Goal: Task Accomplishment & Management: Manage account settings

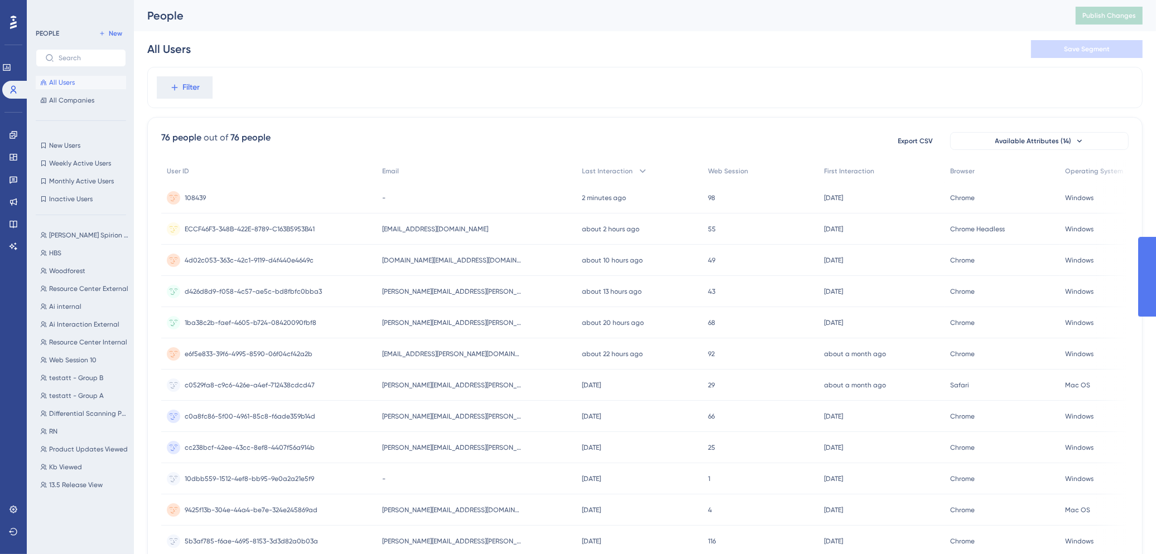
click at [698, 69] on div "Filter" at bounding box center [644, 87] width 995 height 41
click at [437, 197] on div "-" at bounding box center [477, 197] width 200 height 31
click at [490, 229] on div "[EMAIL_ADDRESS][DOMAIN_NAME] [EMAIL_ADDRESS][DOMAIN_NAME]" at bounding box center [477, 229] width 200 height 31
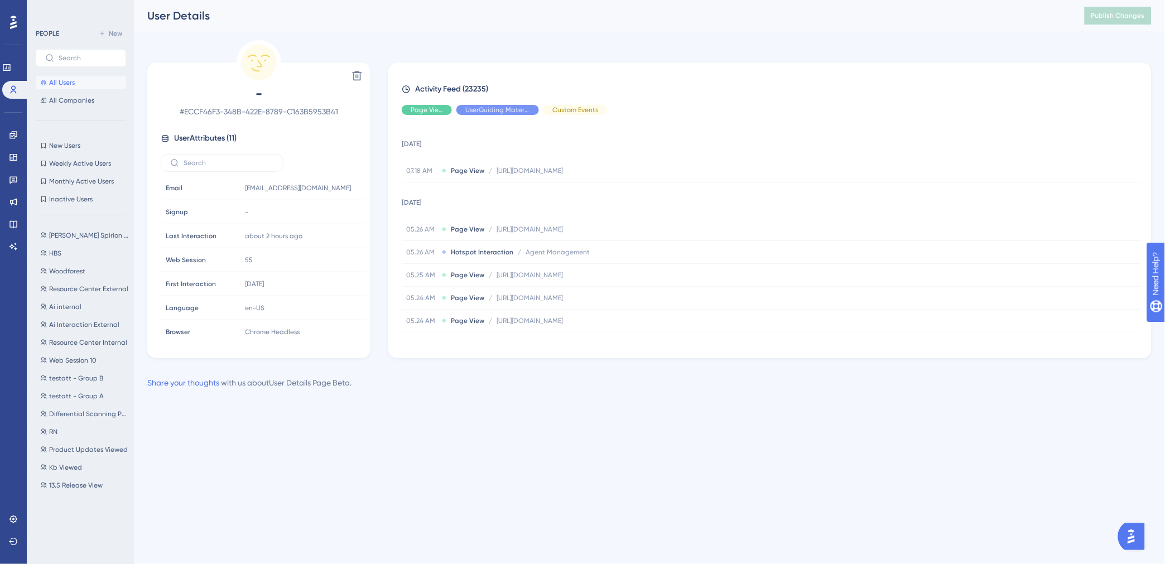
click at [66, 84] on span "All Users" at bounding box center [62, 82] width 26 height 9
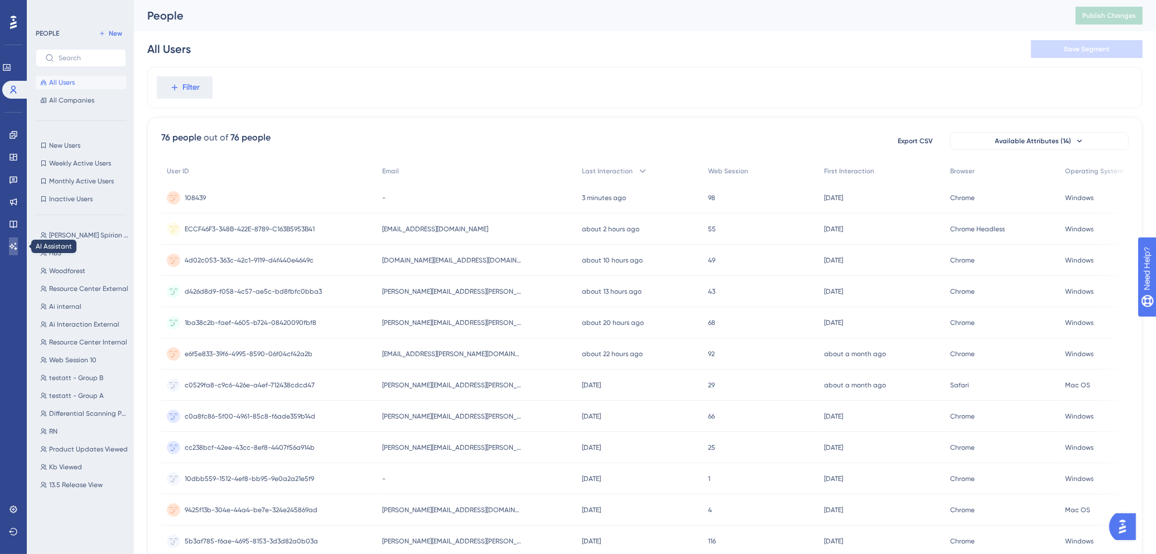
click at [15, 241] on link at bounding box center [13, 247] width 9 height 18
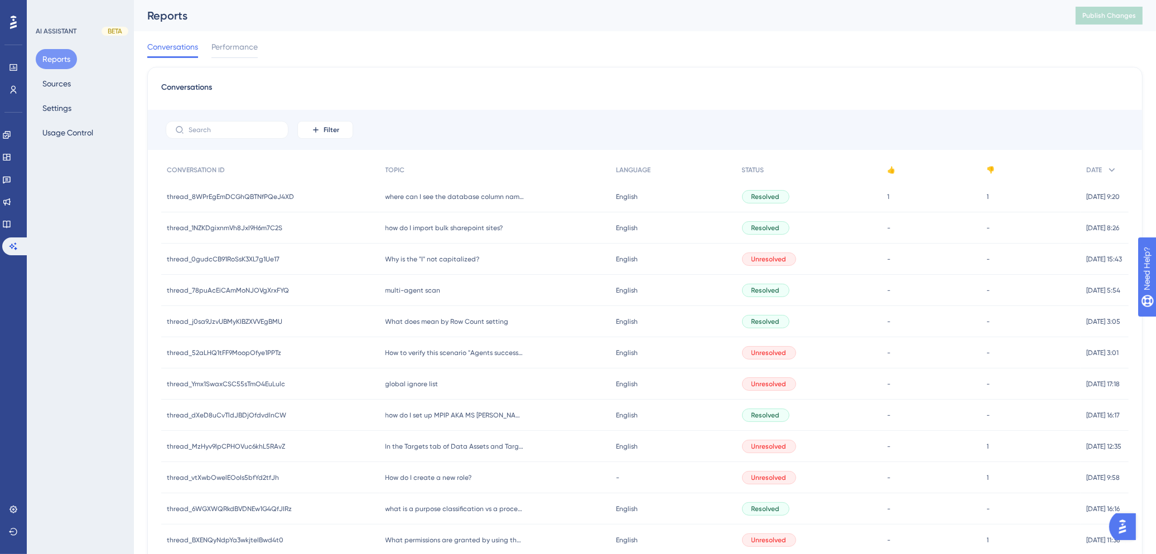
click at [62, 70] on div "Reports Sources Settings Usage Control" at bounding box center [81, 96] width 90 height 94
click at [55, 79] on button "Sources" at bounding box center [57, 84] width 42 height 20
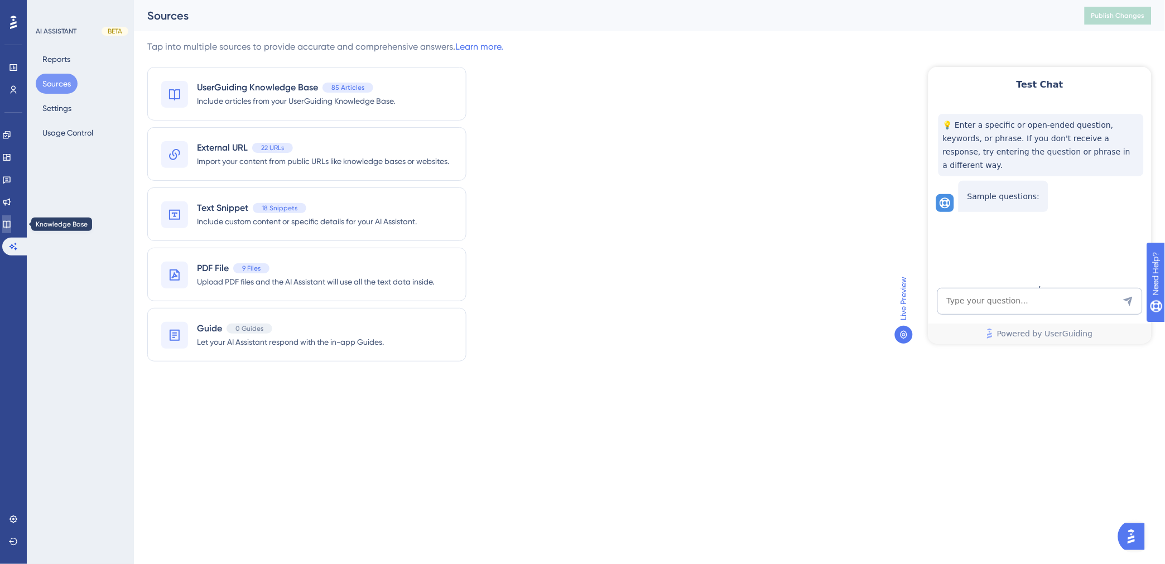
click at [11, 225] on icon at bounding box center [6, 224] width 9 height 9
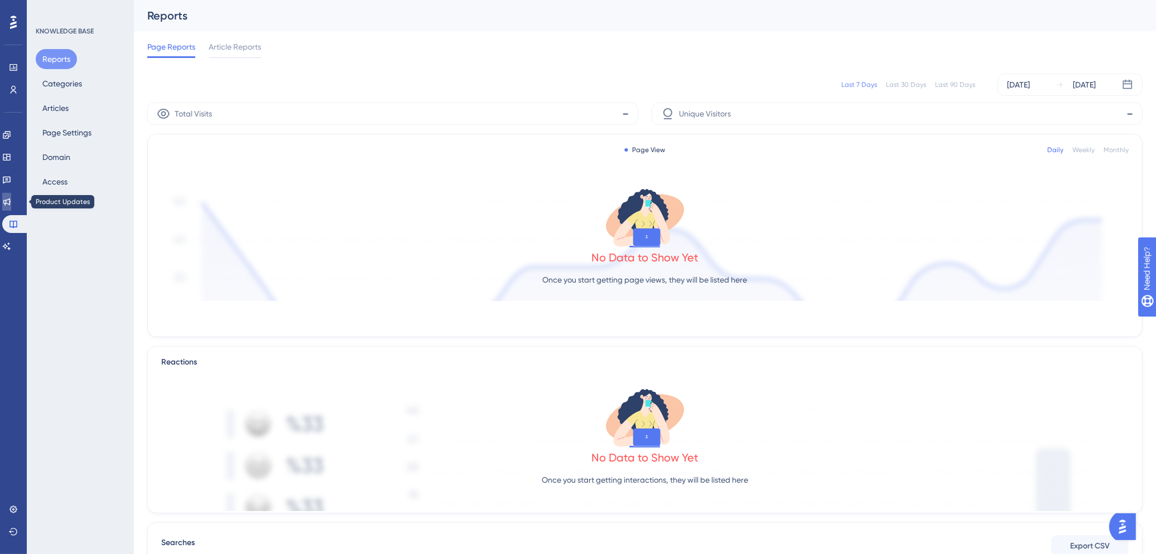
click at [11, 197] on icon at bounding box center [6, 201] width 9 height 9
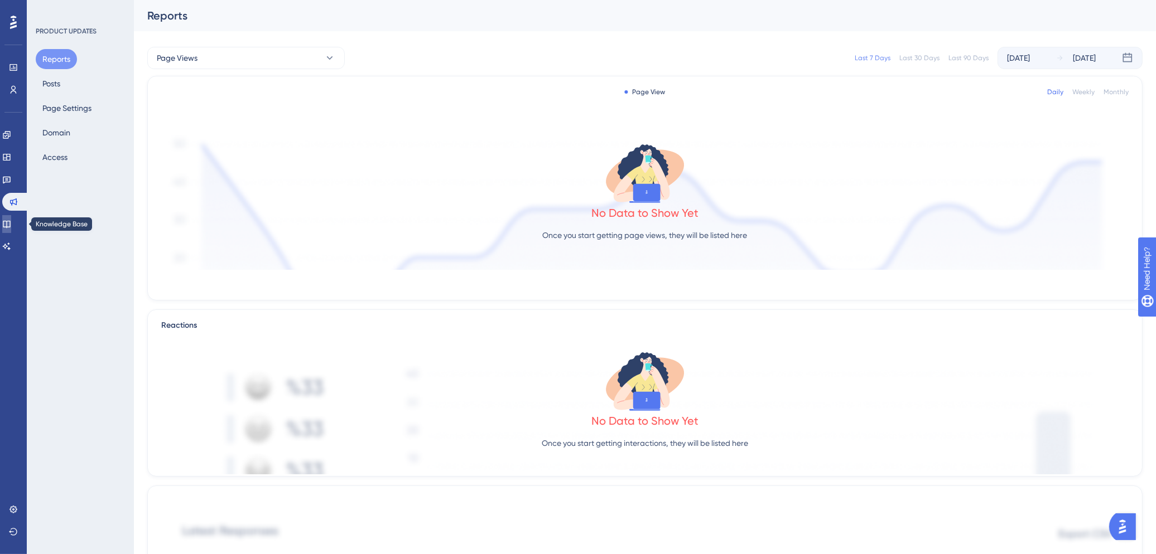
click at [11, 218] on link at bounding box center [6, 224] width 9 height 18
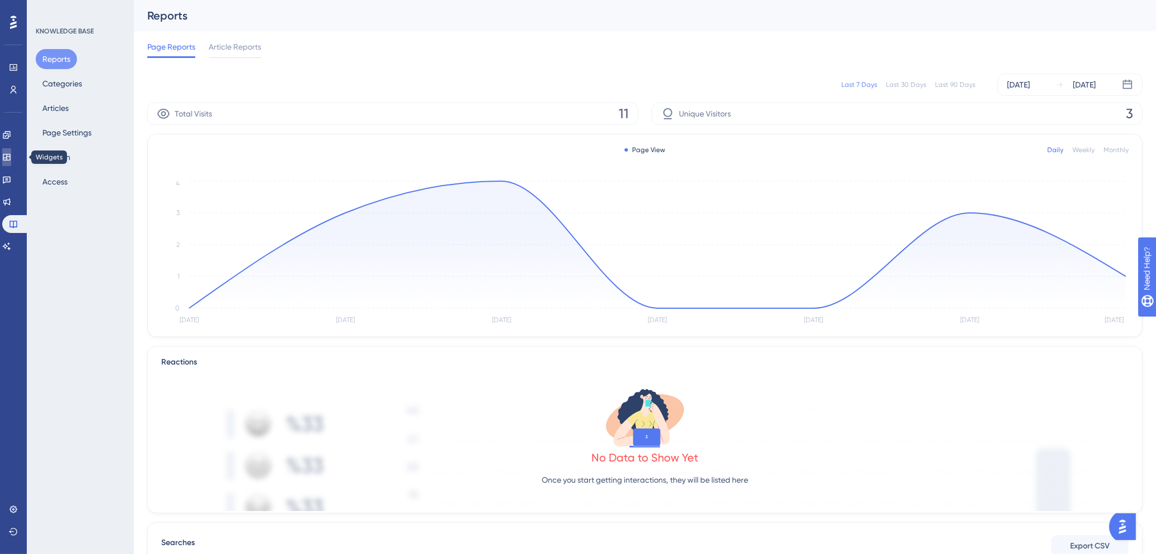
click at [10, 160] on icon at bounding box center [6, 157] width 7 height 7
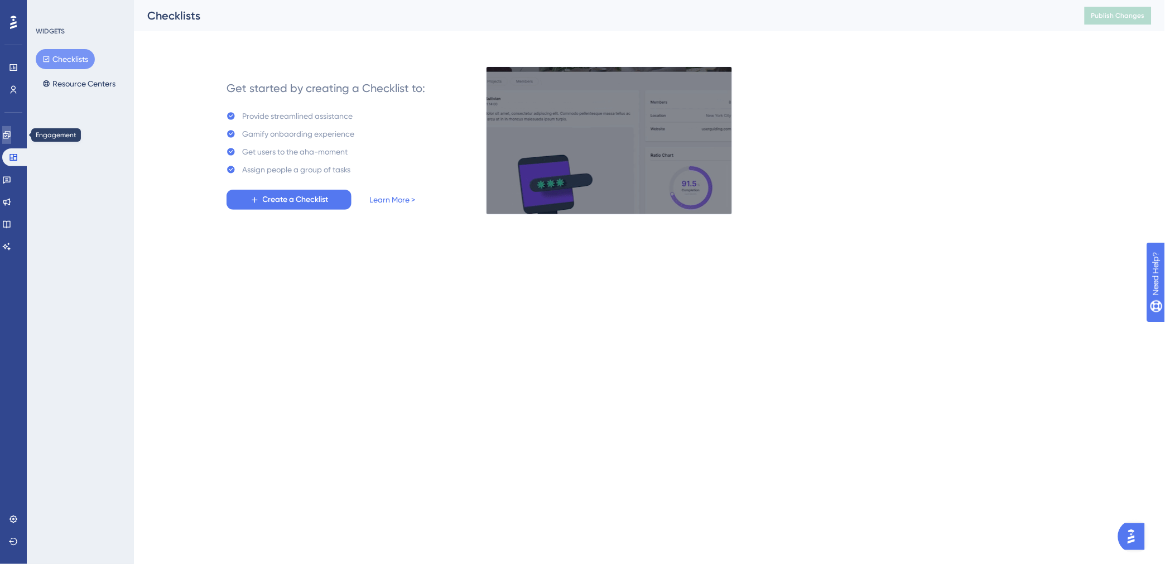
click at [9, 136] on icon at bounding box center [6, 134] width 7 height 7
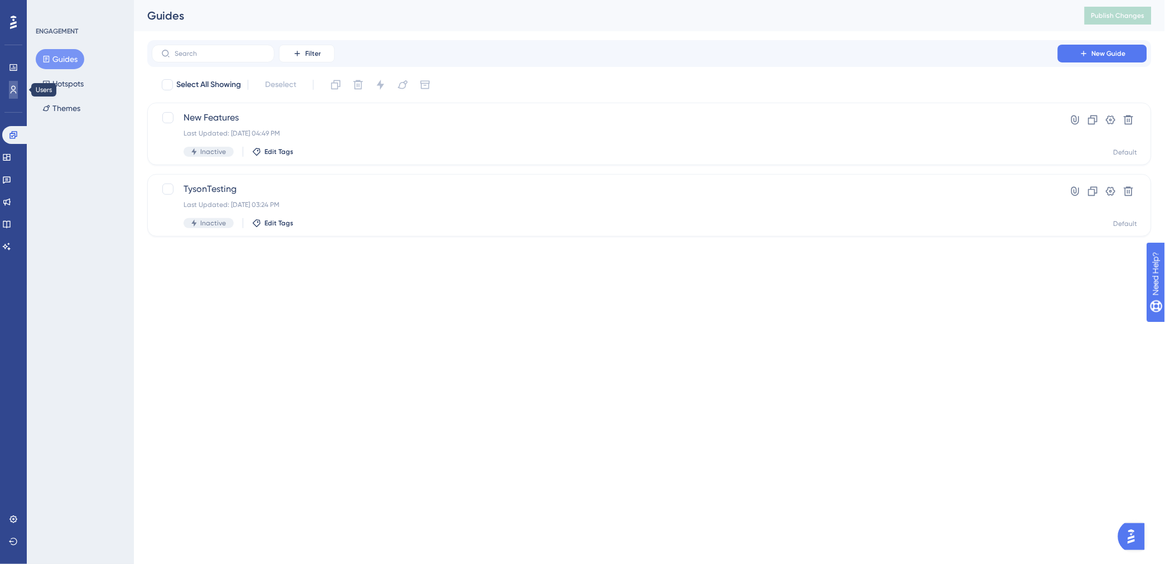
click at [15, 93] on icon at bounding box center [13, 89] width 9 height 9
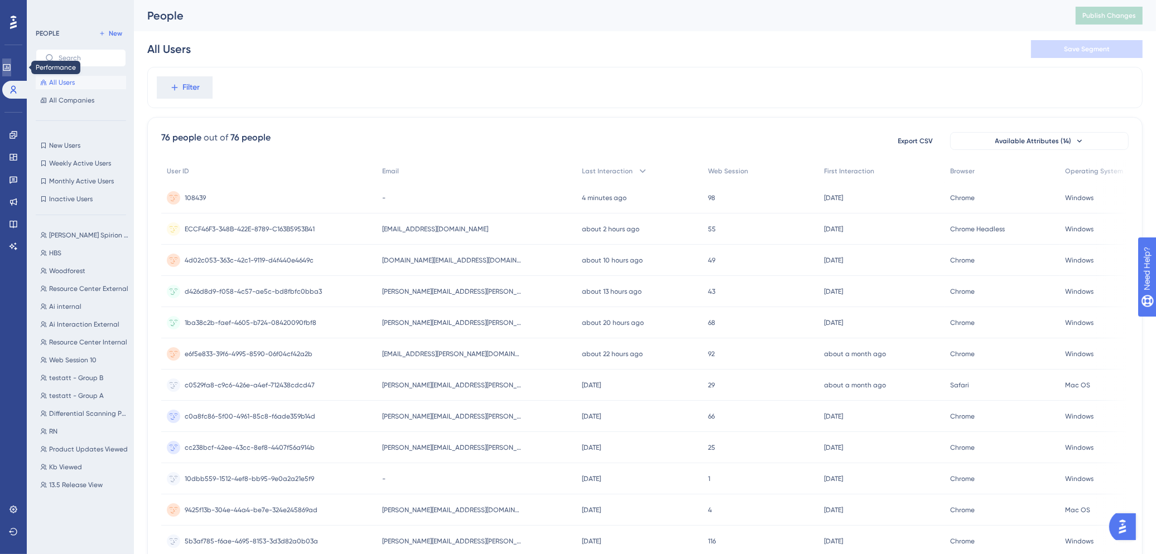
click at [11, 70] on link at bounding box center [6, 68] width 9 height 18
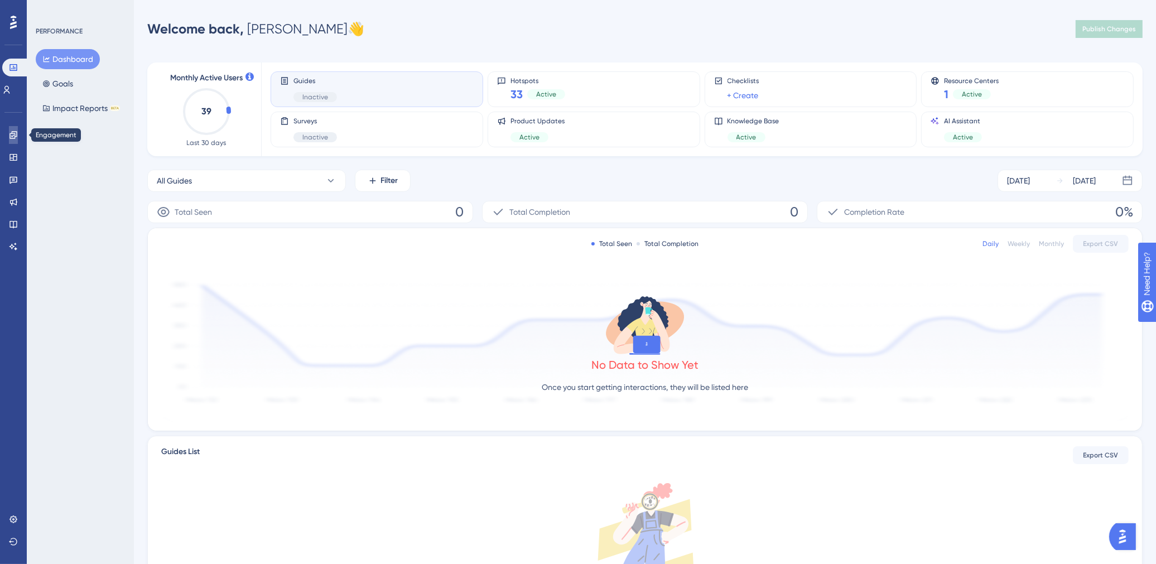
click at [12, 129] on link at bounding box center [13, 135] width 9 height 18
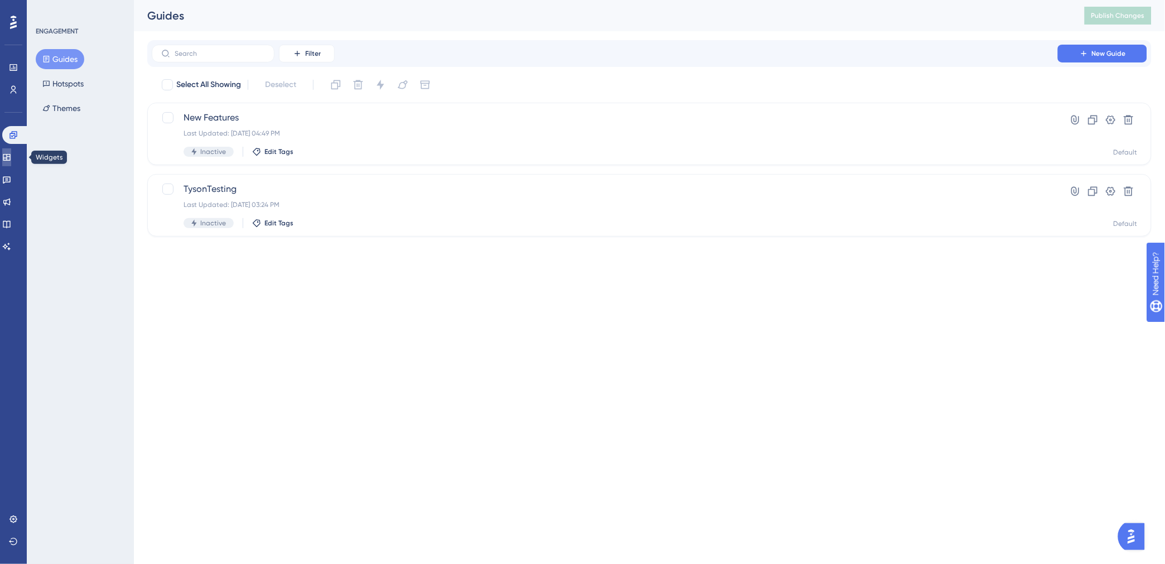
click at [10, 154] on icon at bounding box center [6, 157] width 7 height 7
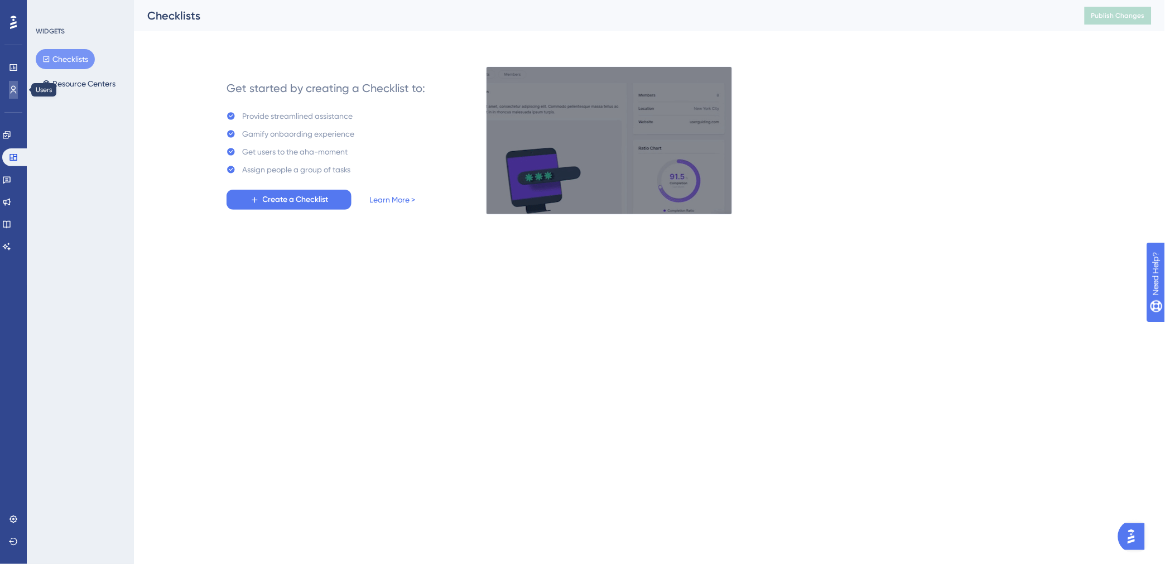
click at [12, 89] on icon at bounding box center [14, 90] width 6 height 8
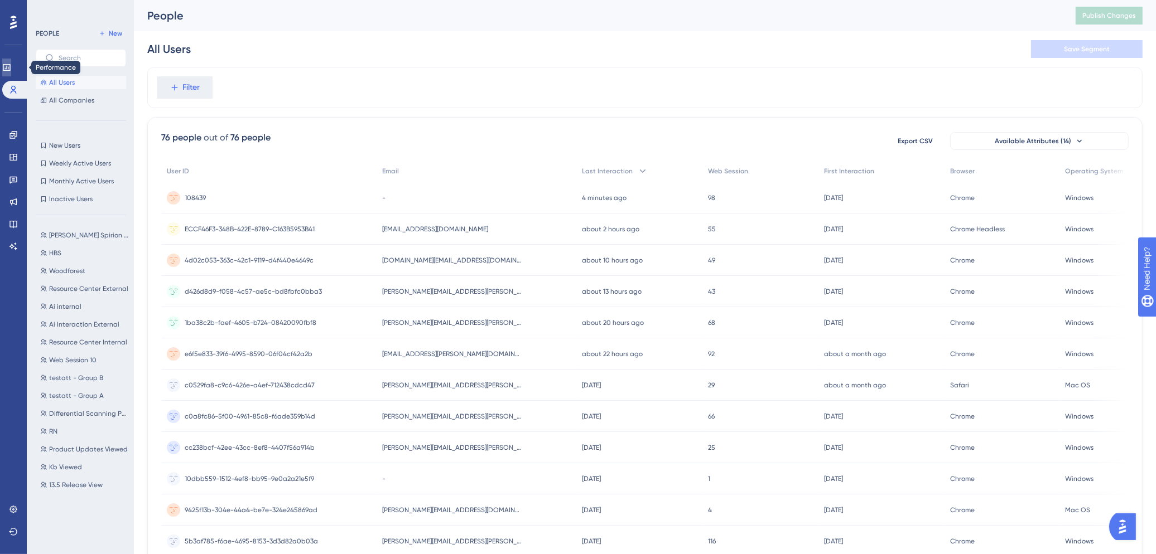
click at [10, 70] on icon at bounding box center [6, 67] width 7 height 7
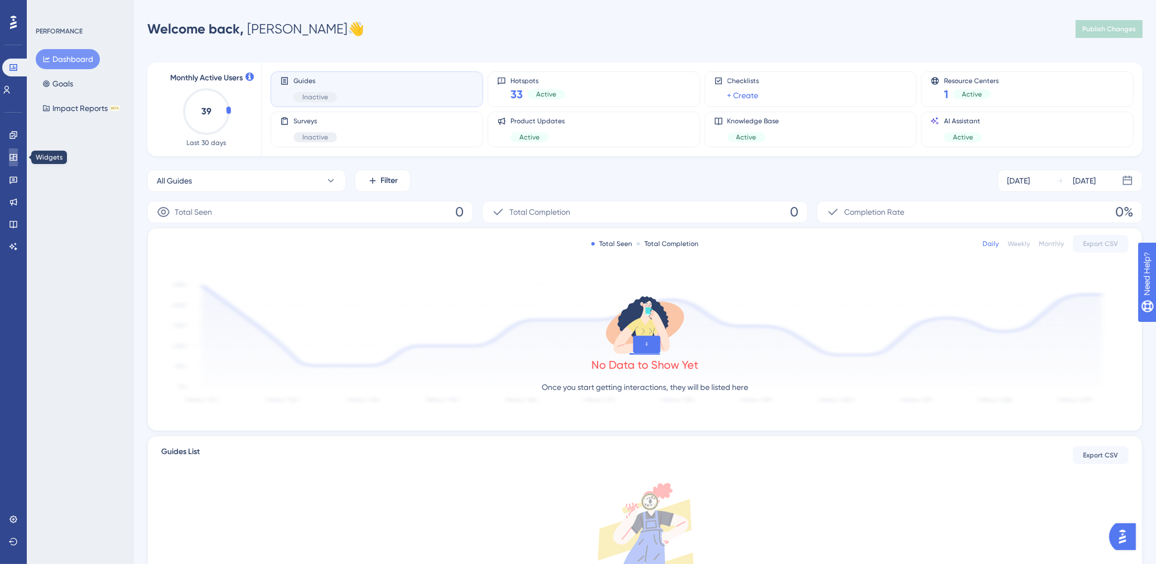
click at [13, 157] on icon at bounding box center [12, 157] width 7 height 7
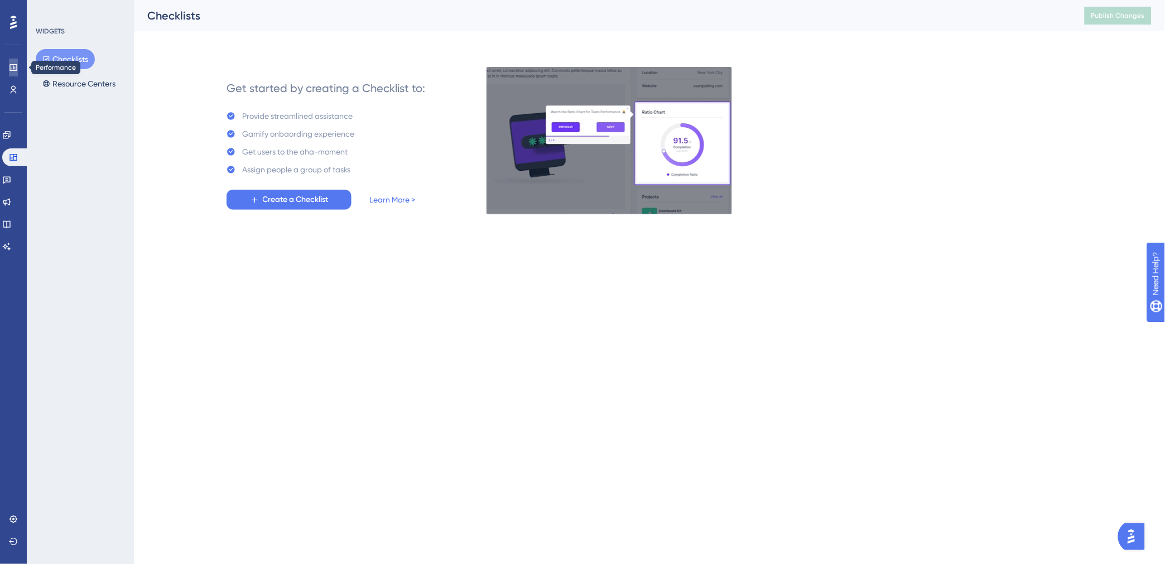
click at [11, 65] on icon at bounding box center [13, 67] width 9 height 9
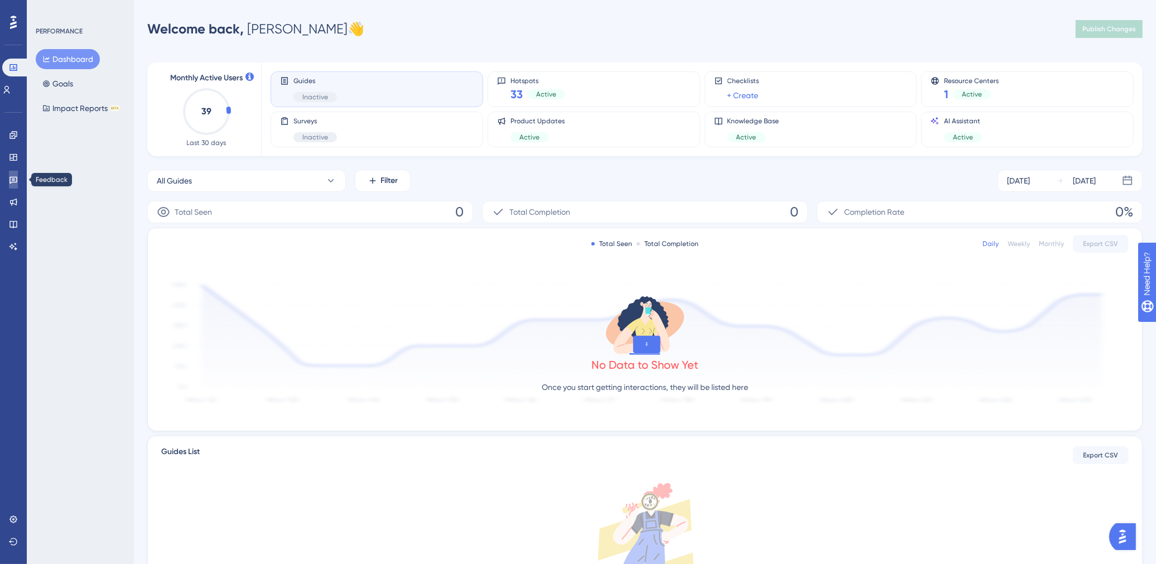
click at [13, 177] on icon at bounding box center [13, 180] width 8 height 7
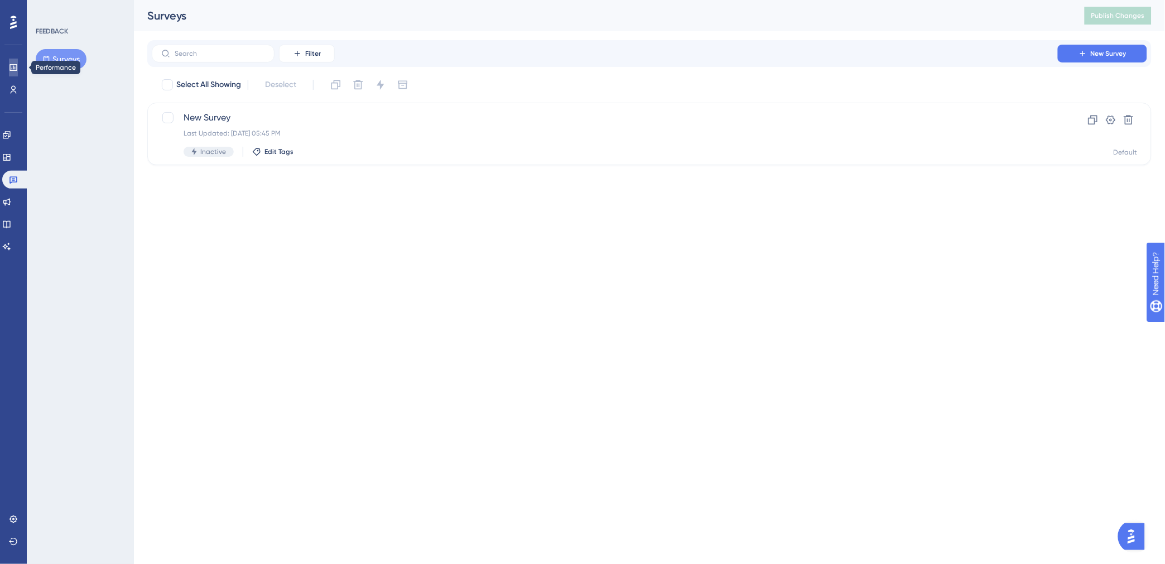
click at [13, 70] on icon at bounding box center [13, 67] width 9 height 9
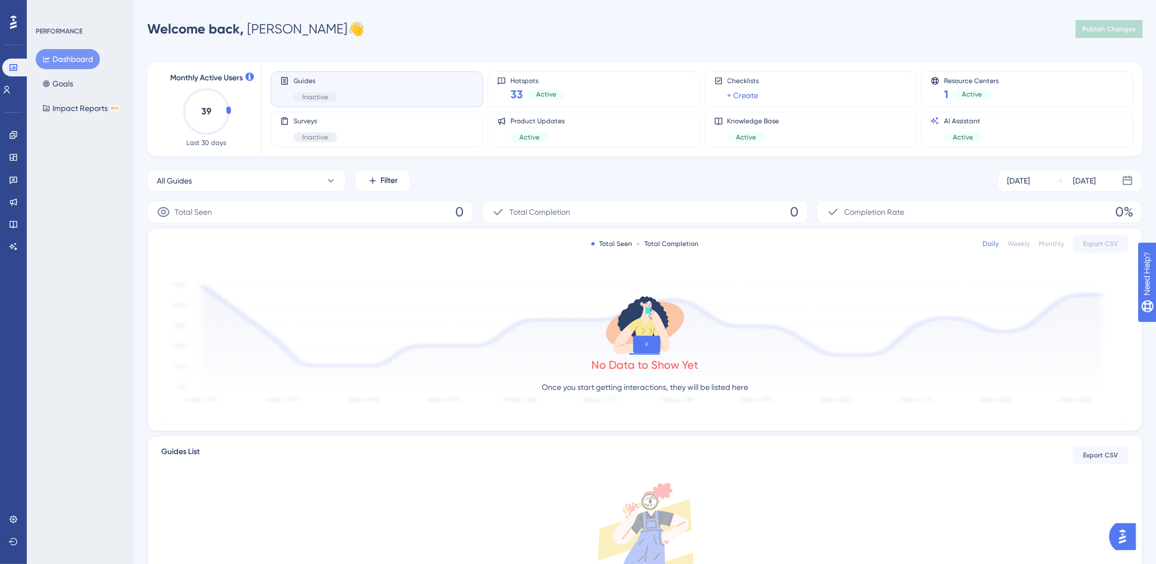
click at [391, 32] on div "Welcome back, [PERSON_NAME] 👋 Publish Changes" at bounding box center [644, 29] width 995 height 22
click at [10, 131] on icon at bounding box center [13, 135] width 9 height 9
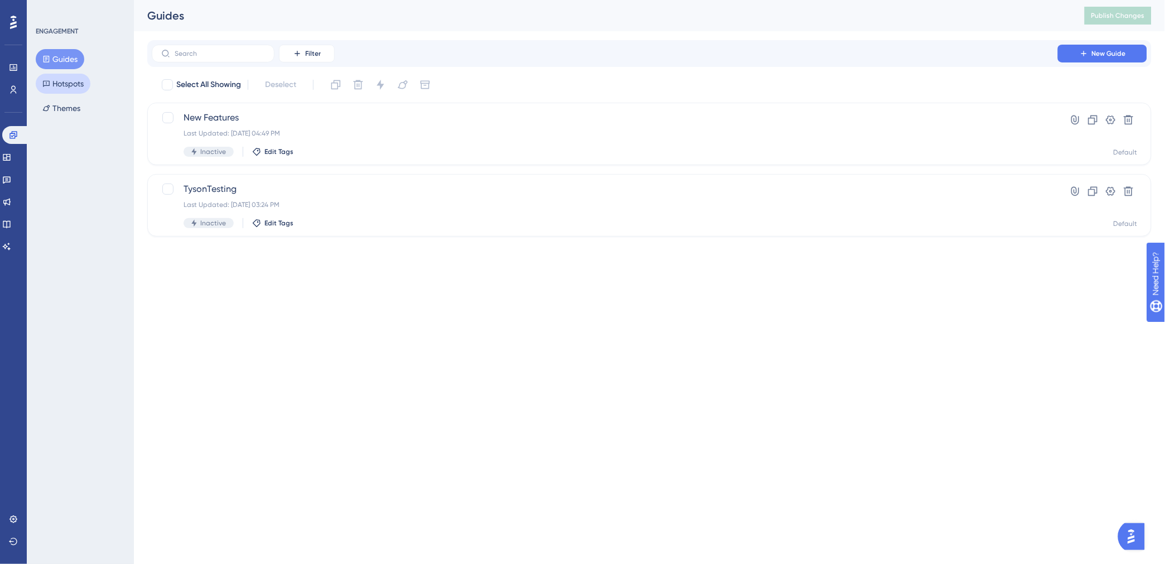
click at [58, 79] on button "Hotspots" at bounding box center [63, 84] width 55 height 20
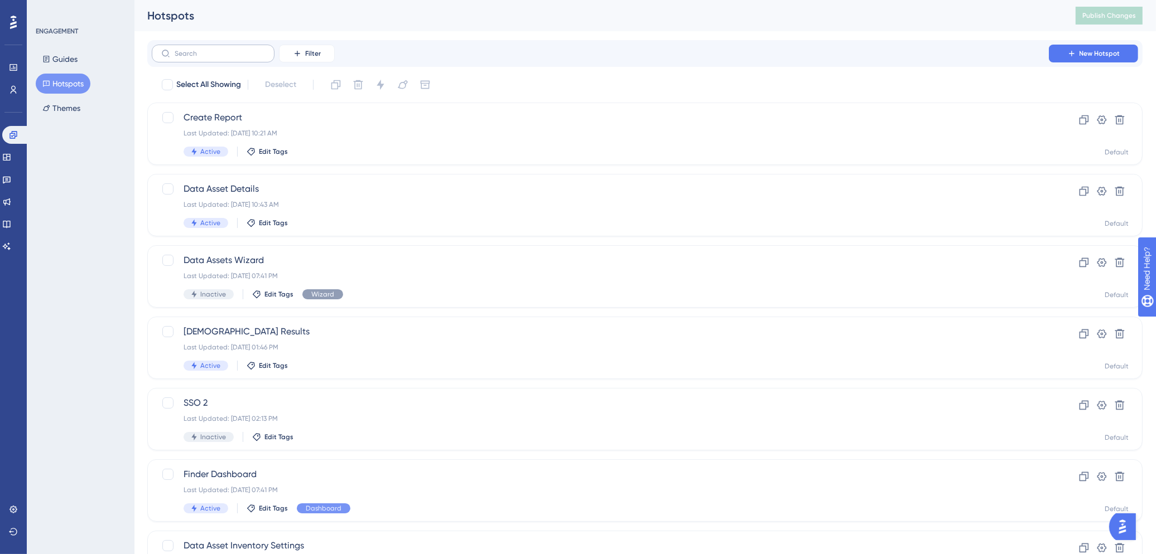
click at [226, 57] on label at bounding box center [213, 54] width 123 height 18
click at [226, 57] on input "text" at bounding box center [220, 54] width 90 height 8
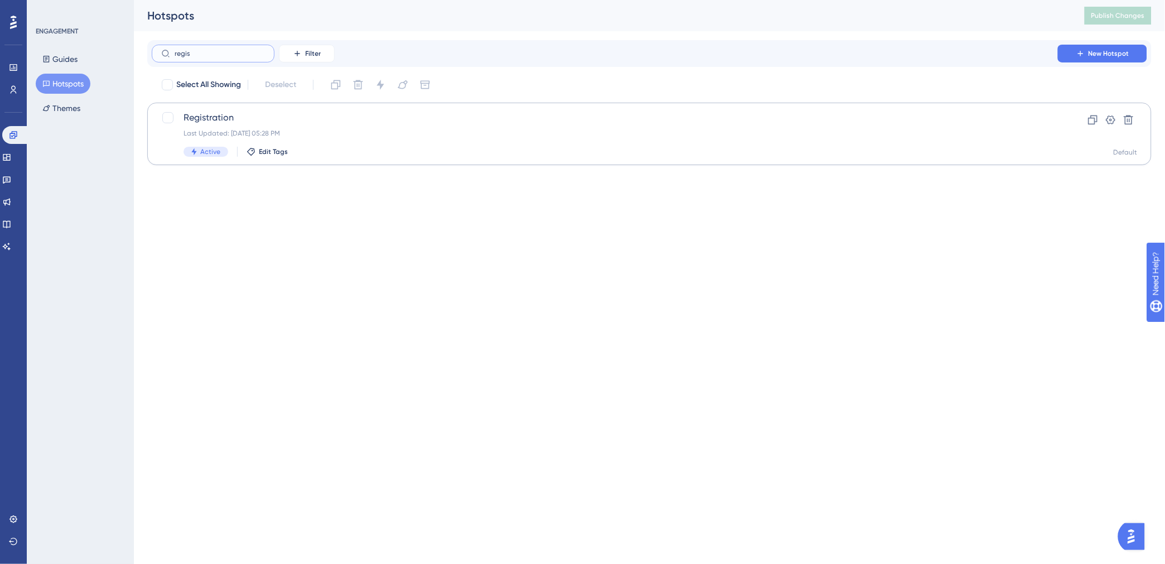
type input "regis"
click at [349, 115] on span "Registration" at bounding box center [605, 117] width 842 height 13
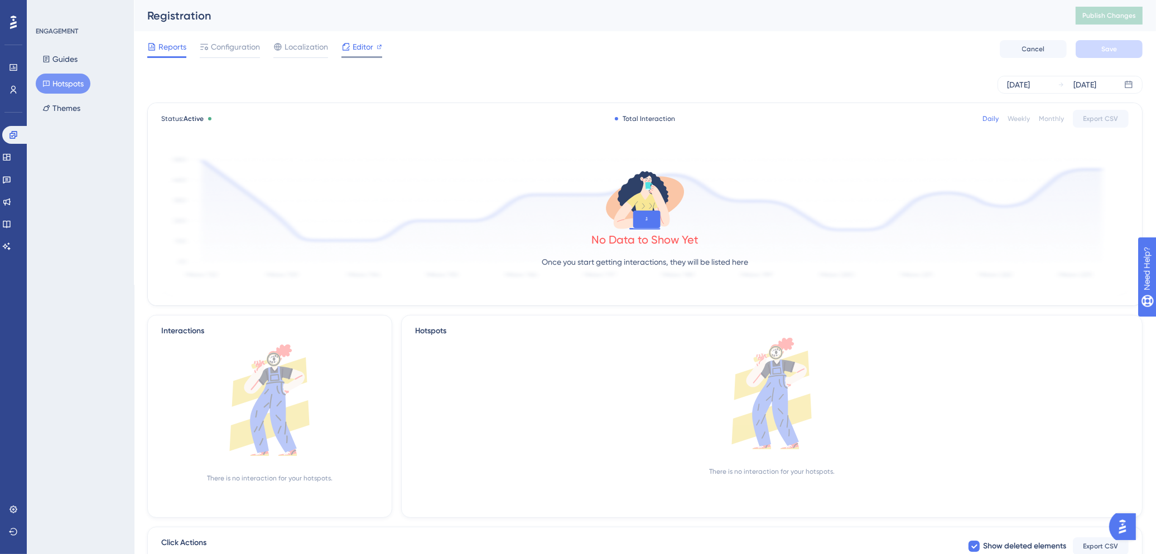
click at [366, 49] on span "Editor" at bounding box center [363, 46] width 21 height 13
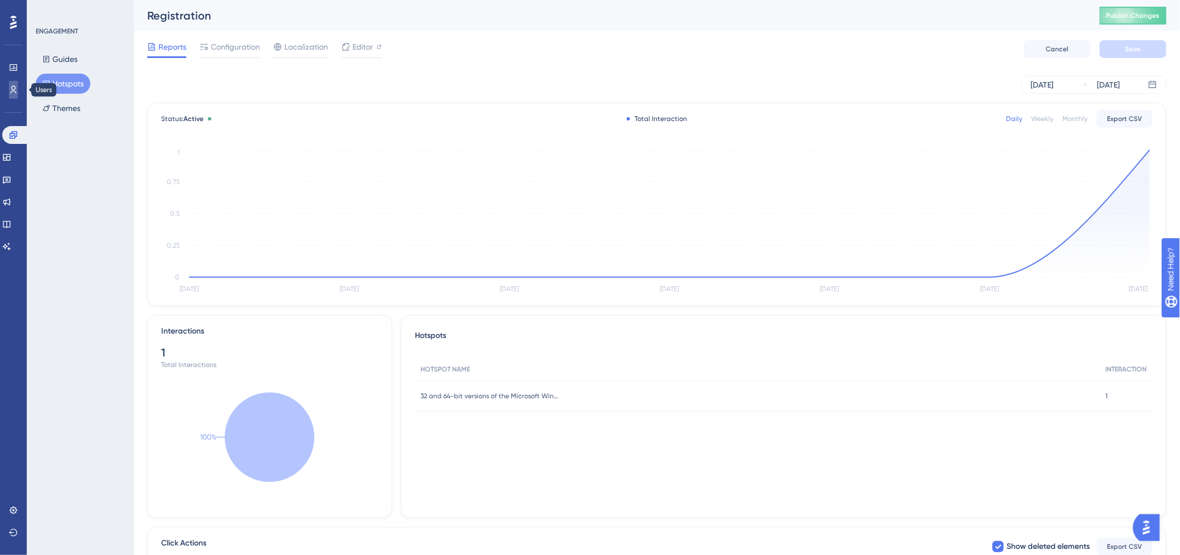
click at [12, 86] on icon at bounding box center [14, 90] width 6 height 8
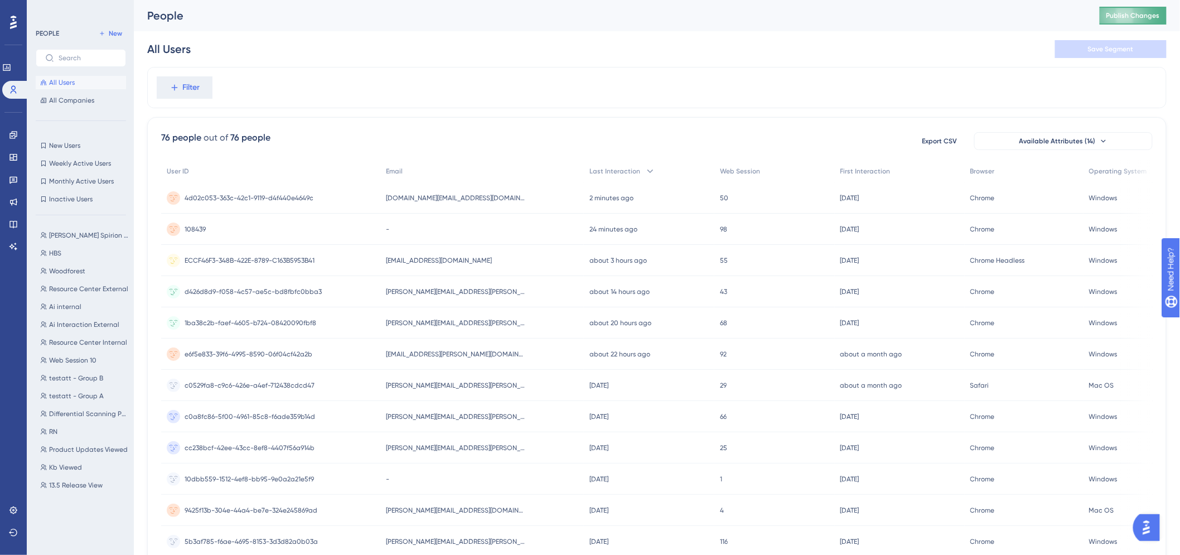
click at [1147, 20] on button "Publish Changes" at bounding box center [1133, 16] width 67 height 18
click at [1157, 17] on span "Publish Changes" at bounding box center [1134, 15] width 54 height 9
drag, startPoint x: 803, startPoint y: 47, endPoint x: 756, endPoint y: 52, distance: 47.1
click at [756, 52] on div "All Users Save Segment" at bounding box center [657, 49] width 1020 height 36
